Goal: Ask a question: Seek information or help from site administrators or community

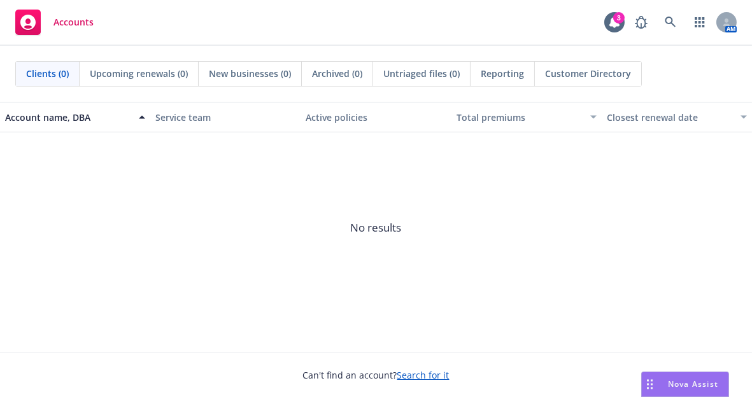
click at [699, 384] on span "Nova Assist" at bounding box center [693, 384] width 50 height 11
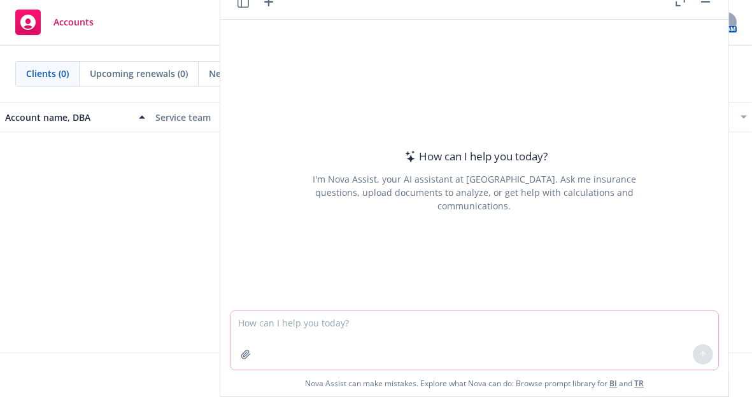
click at [321, 314] on textarea at bounding box center [474, 340] width 488 height 59
click at [750, 383] on div "Can't find an account? Search for it" at bounding box center [376, 375] width 752 height 45
click at [520, 320] on textarea "what does offset language mean as it refers to short term disability" at bounding box center [474, 340] width 488 height 60
type textarea "what does offset language mean as it refers to short term disability benefits"
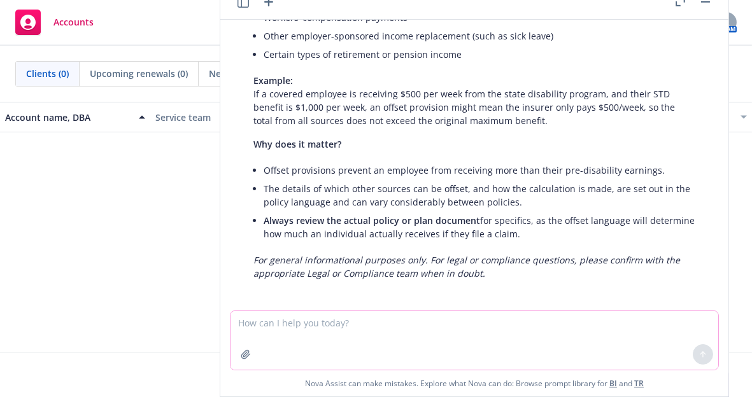
scroll to position [181, 0]
